Goal: Check status: Check status

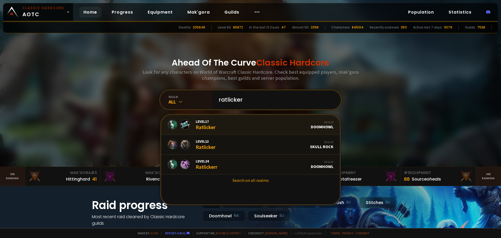
type input "ratlicker"
click at [242, 124] on link "Level 17 Ratlicker Realm Doomhowl" at bounding box center [250, 125] width 178 height 20
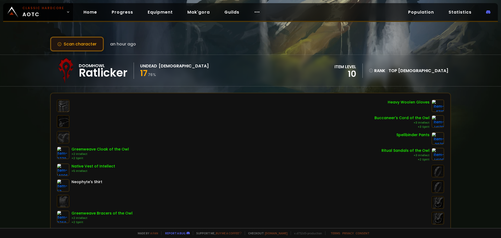
click at [69, 44] on button "Scan character" at bounding box center [77, 44] width 54 height 15
